Goal: Information Seeking & Learning: Learn about a topic

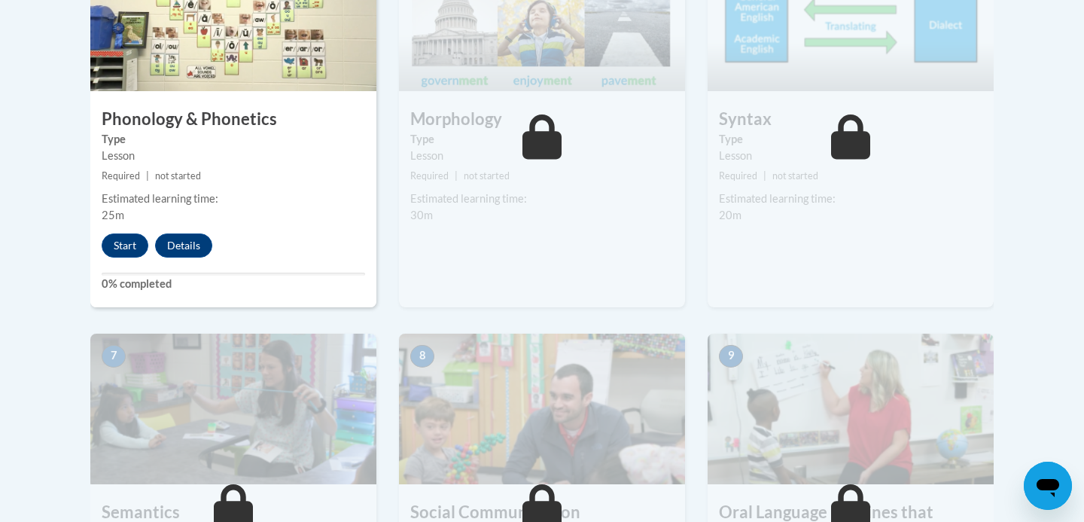
scroll to position [1003, 0]
click at [136, 243] on button "Start" at bounding box center [125, 246] width 47 height 24
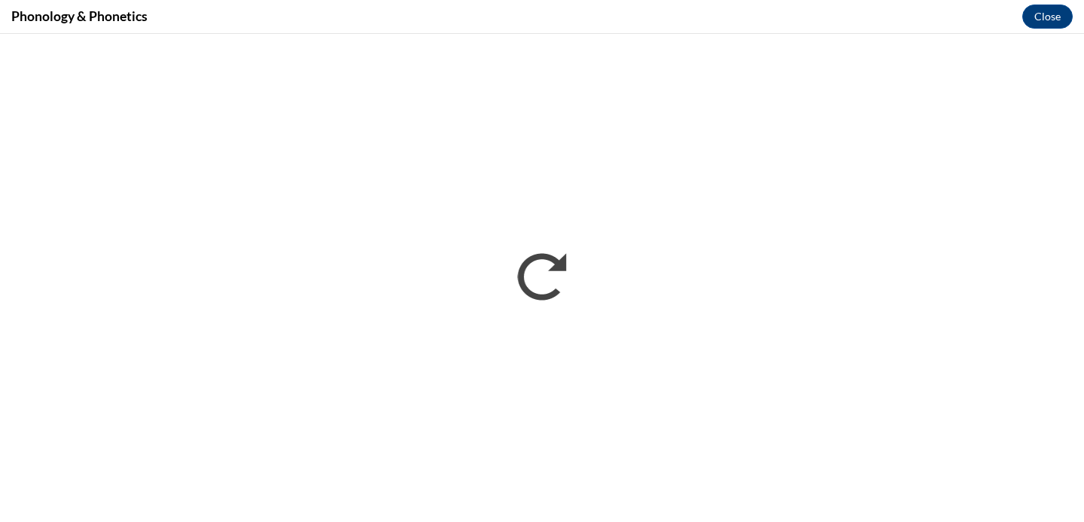
scroll to position [0, 0]
